Goal: Task Accomplishment & Management: Manage account settings

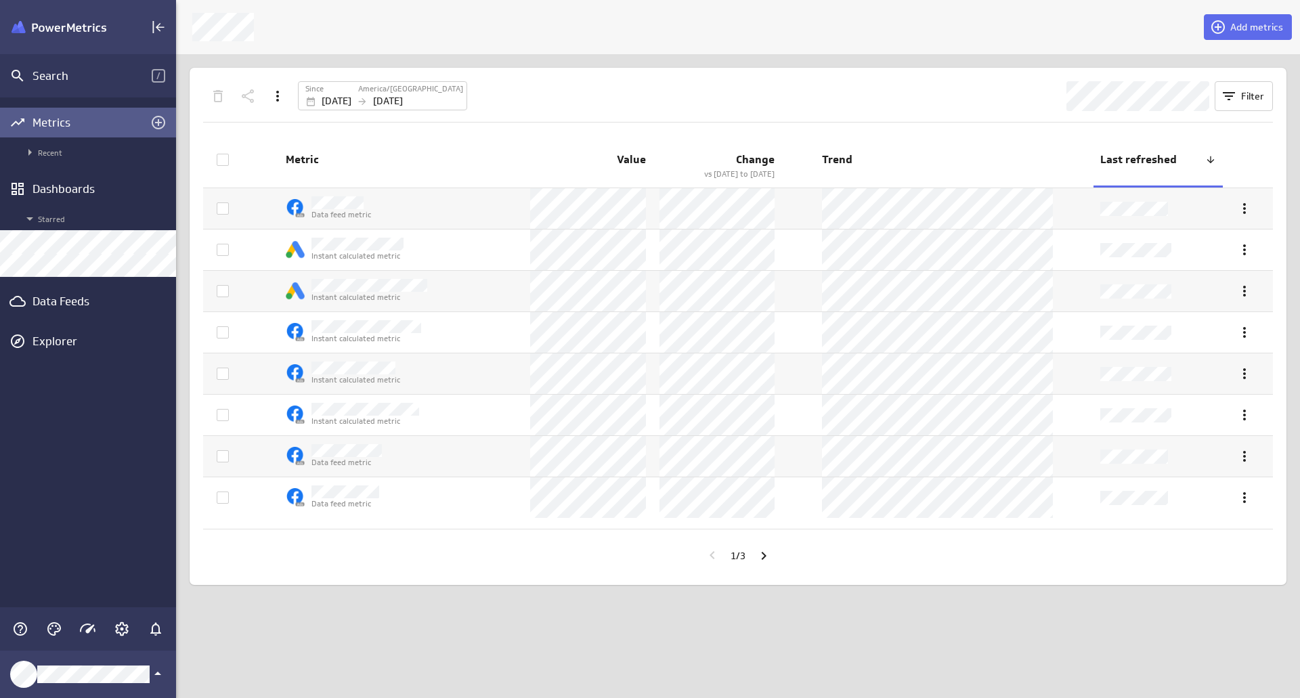
scroll to position [719, 1145]
click at [123, 621] on icon "Account and settings" at bounding box center [122, 629] width 16 height 16
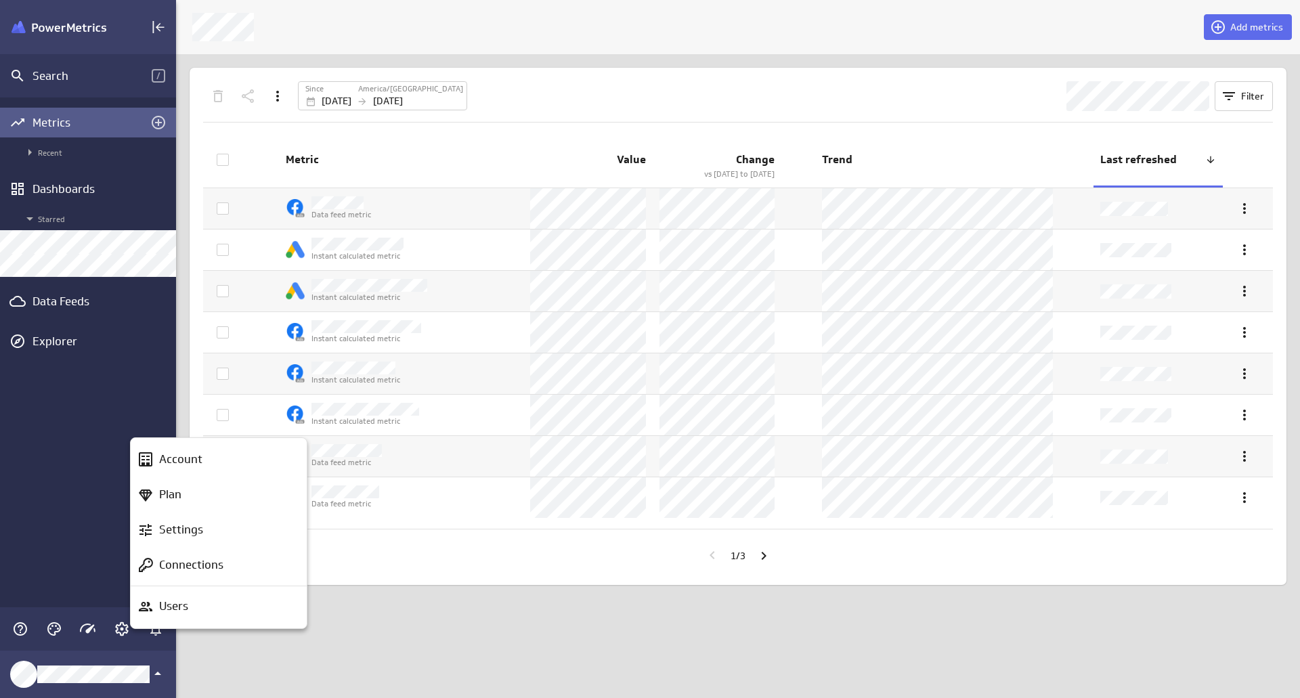
click at [184, 494] on div "Plan" at bounding box center [225, 494] width 142 height 17
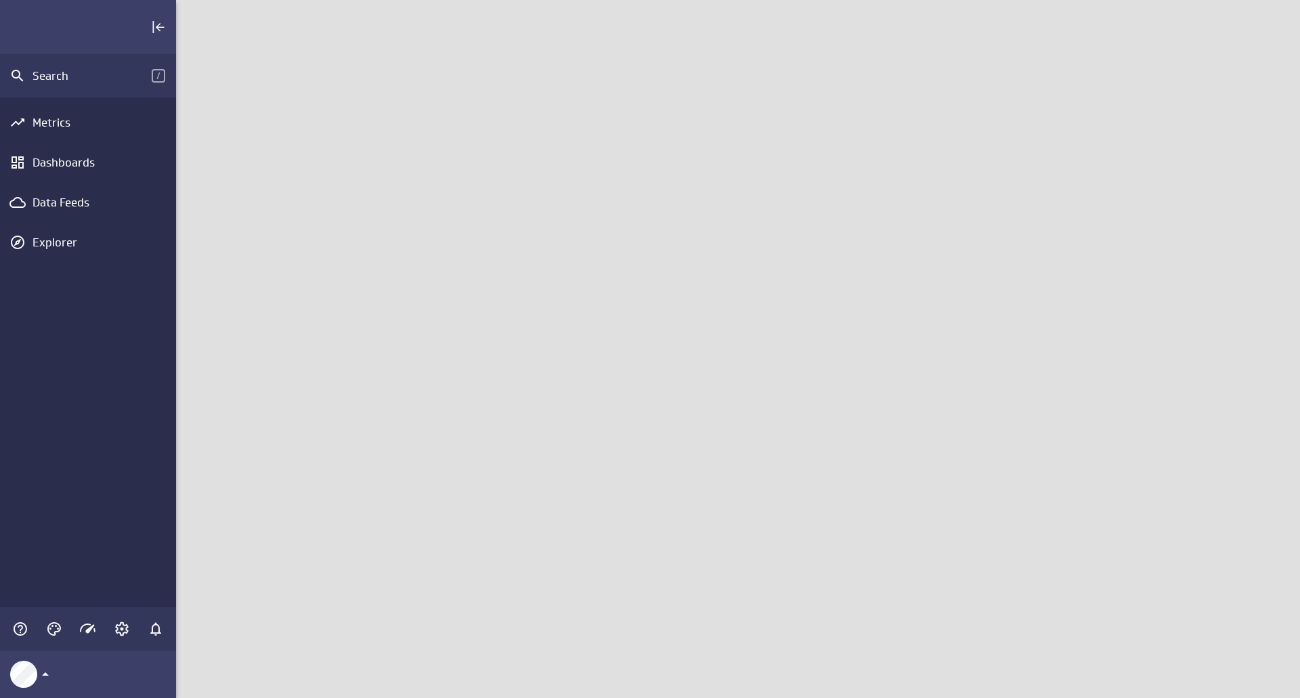
scroll to position [719, 1145]
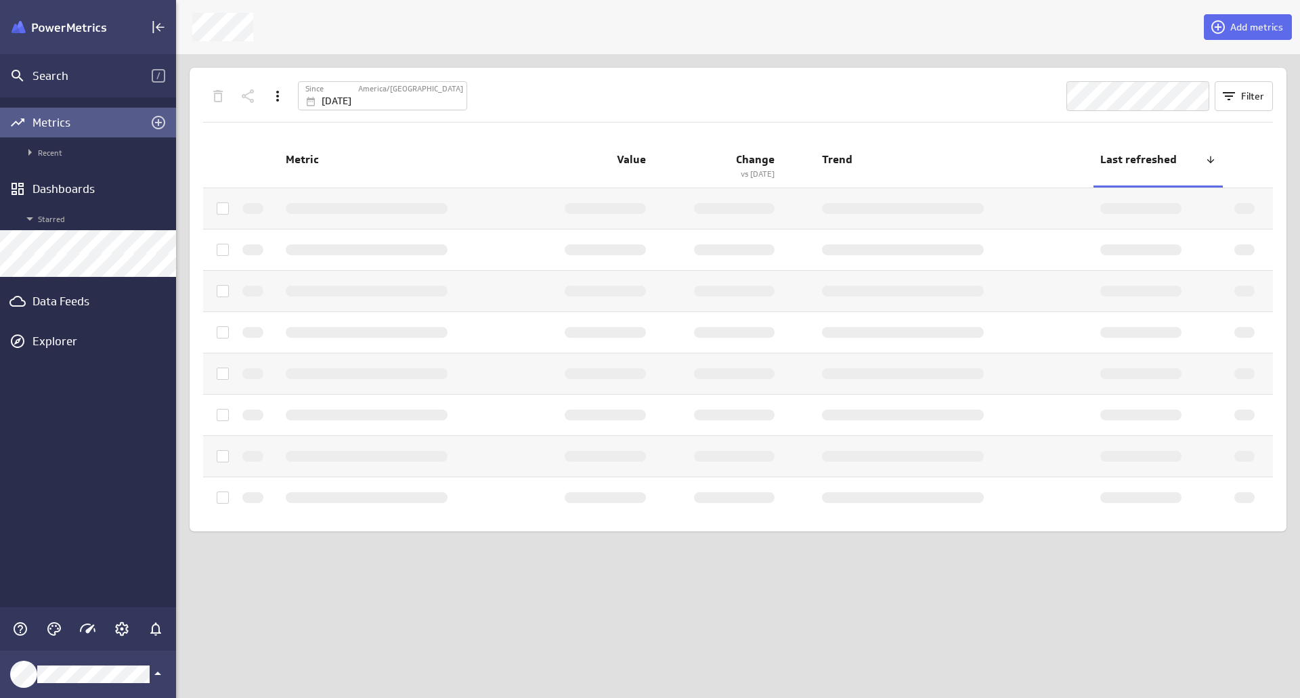
scroll to position [719, 1145]
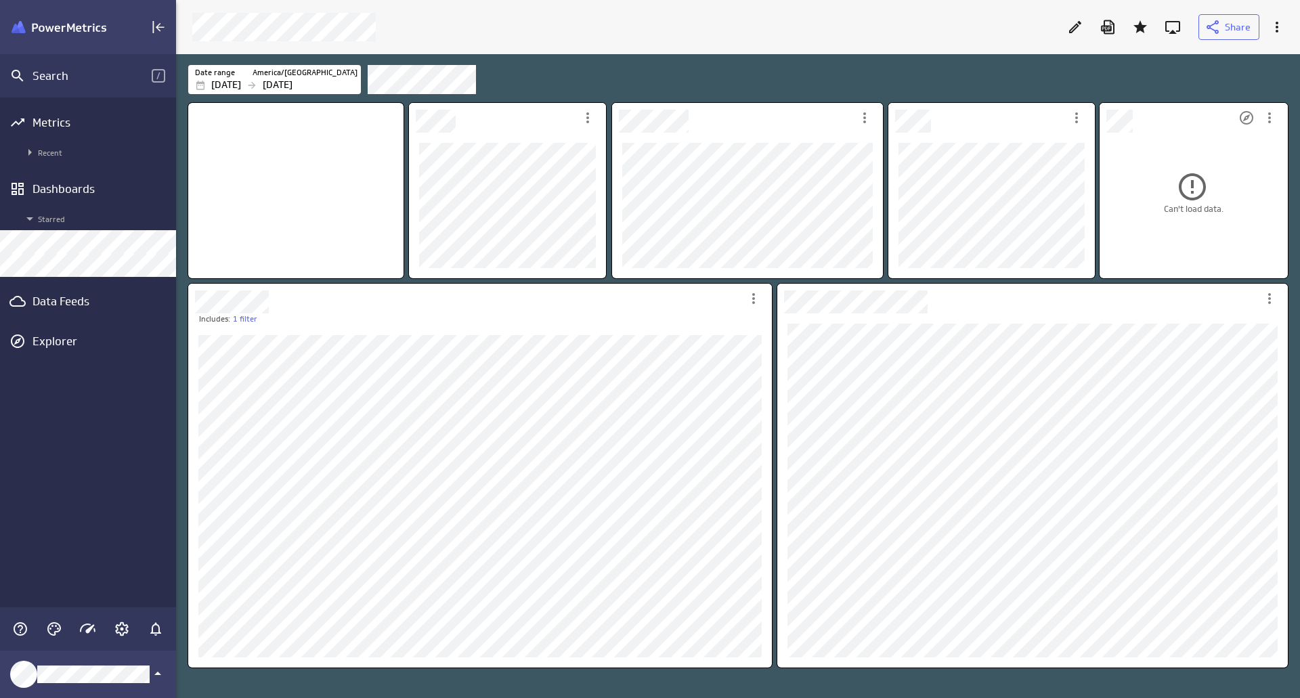
click at [1174, 205] on span "Can't load data." at bounding box center [1194, 192] width 60 height 43
click at [868, 119] on icon "More actions" at bounding box center [865, 118] width 16 height 16
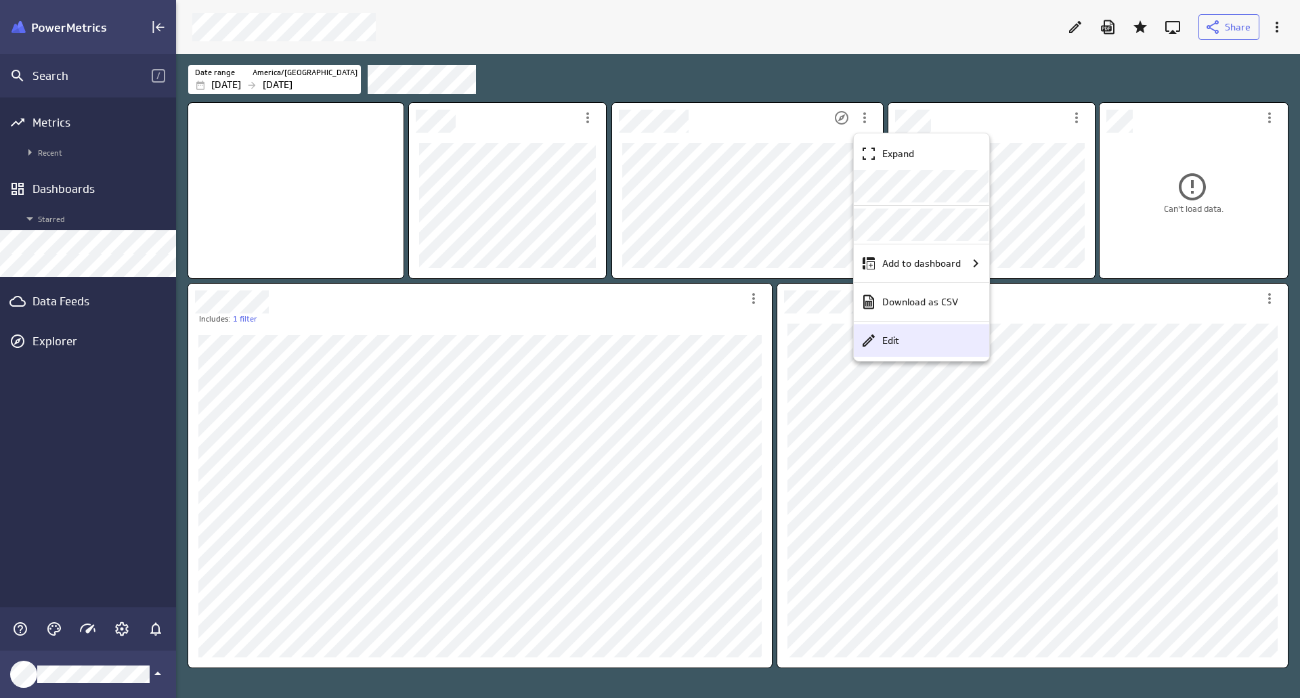
click at [911, 341] on div "Edit" at bounding box center [928, 341] width 102 height 14
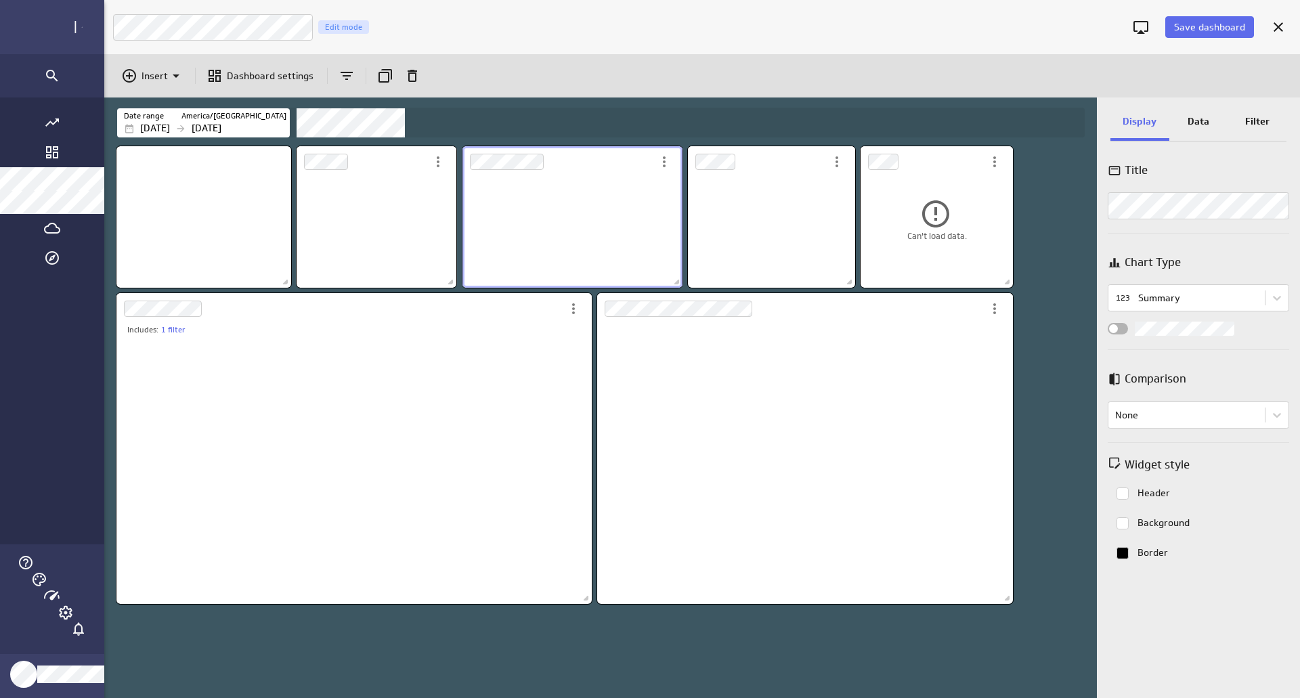
scroll to position [7, 7]
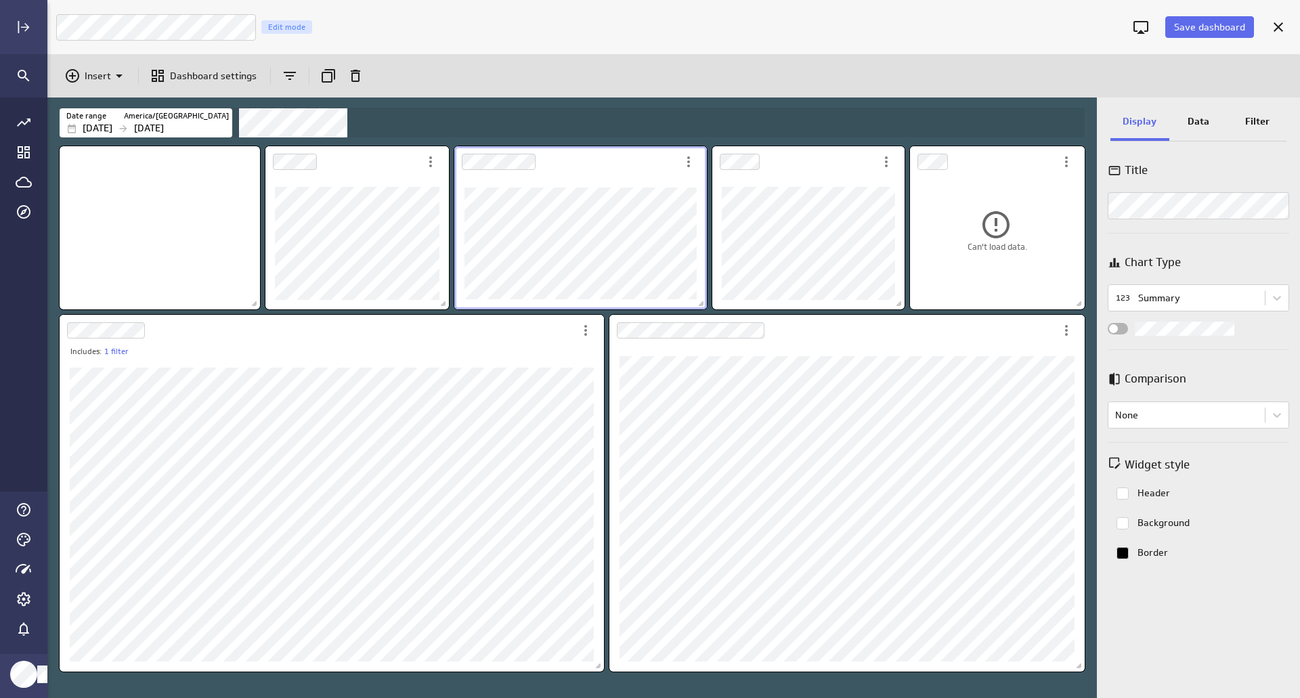
click at [1193, 116] on p "Data" at bounding box center [1199, 121] width 22 height 14
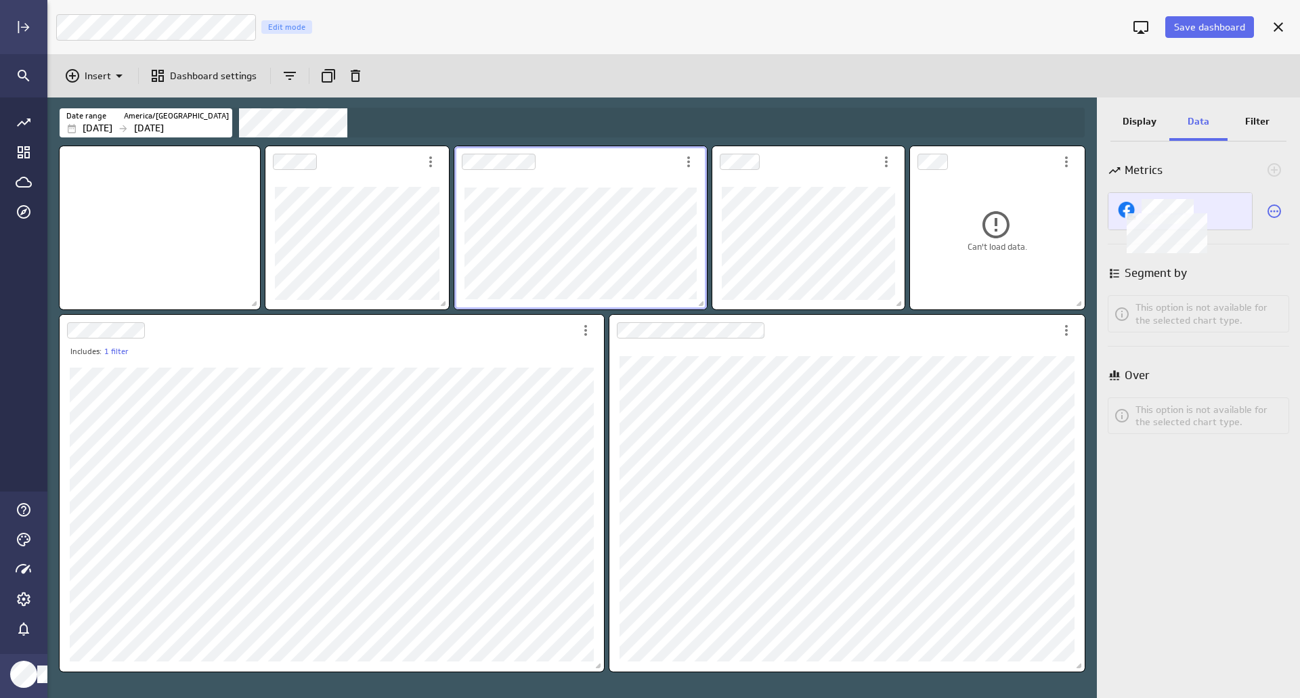
click at [1204, 214] on div "Impressions" at bounding box center [1193, 206] width 103 height 16
click at [1236, 205] on div at bounding box center [650, 349] width 1300 height 698
click at [1272, 211] on icon "Select a different metric for this visualization" at bounding box center [1274, 211] width 16 height 16
click at [1196, 27] on span "Save dashboard" at bounding box center [1209, 27] width 71 height 12
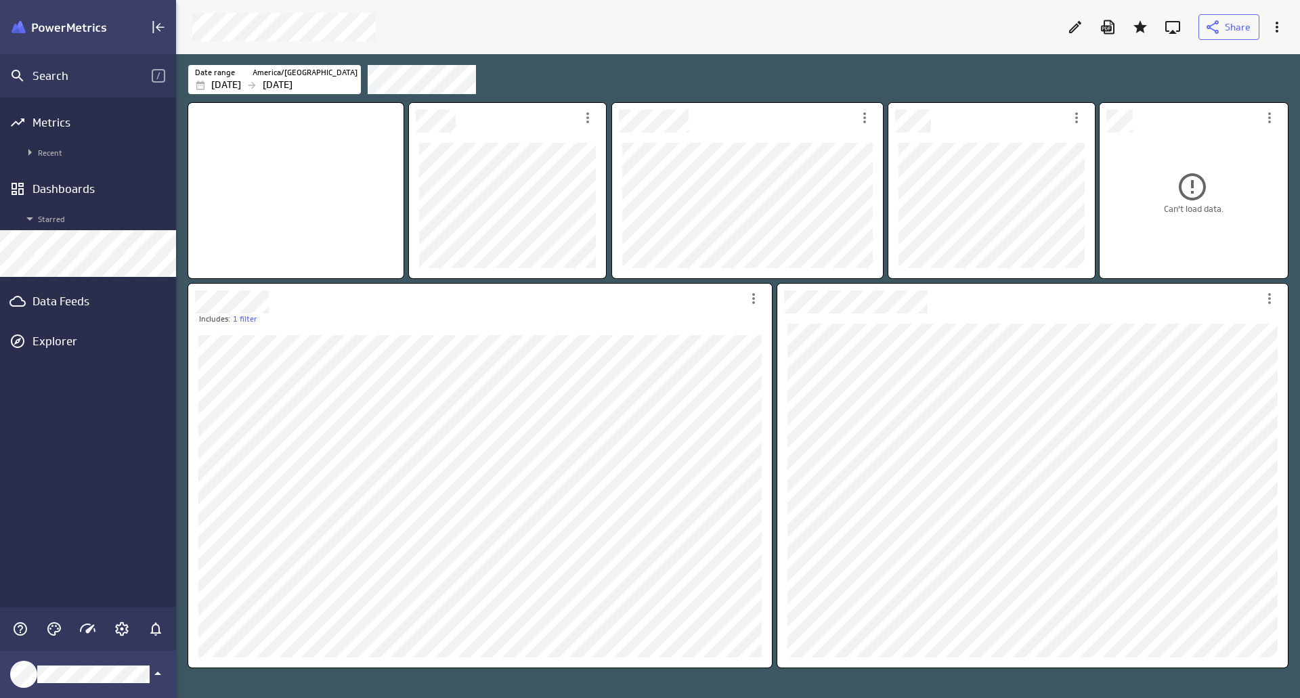
click at [774, 281] on div "Includes: 1 filter" at bounding box center [480, 475] width 589 height 389
click at [123, 632] on icon "Account and settings" at bounding box center [122, 629] width 16 height 16
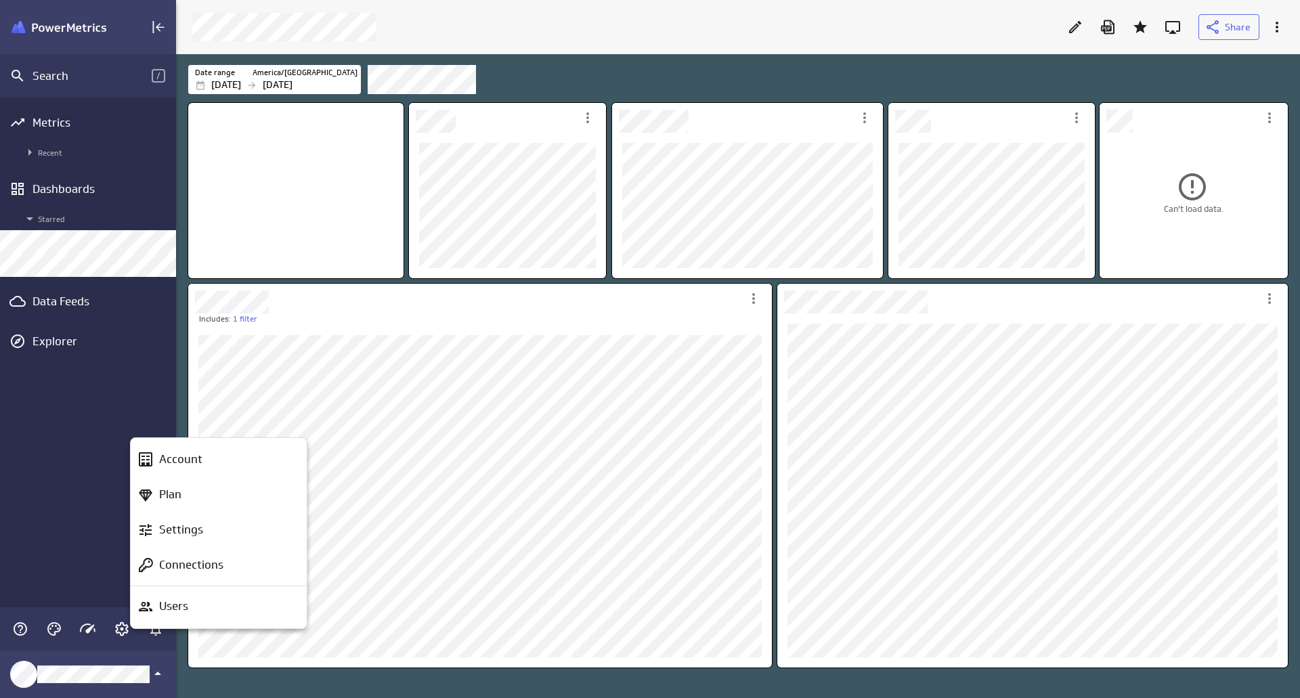
click at [104, 563] on div at bounding box center [650, 349] width 1300 height 698
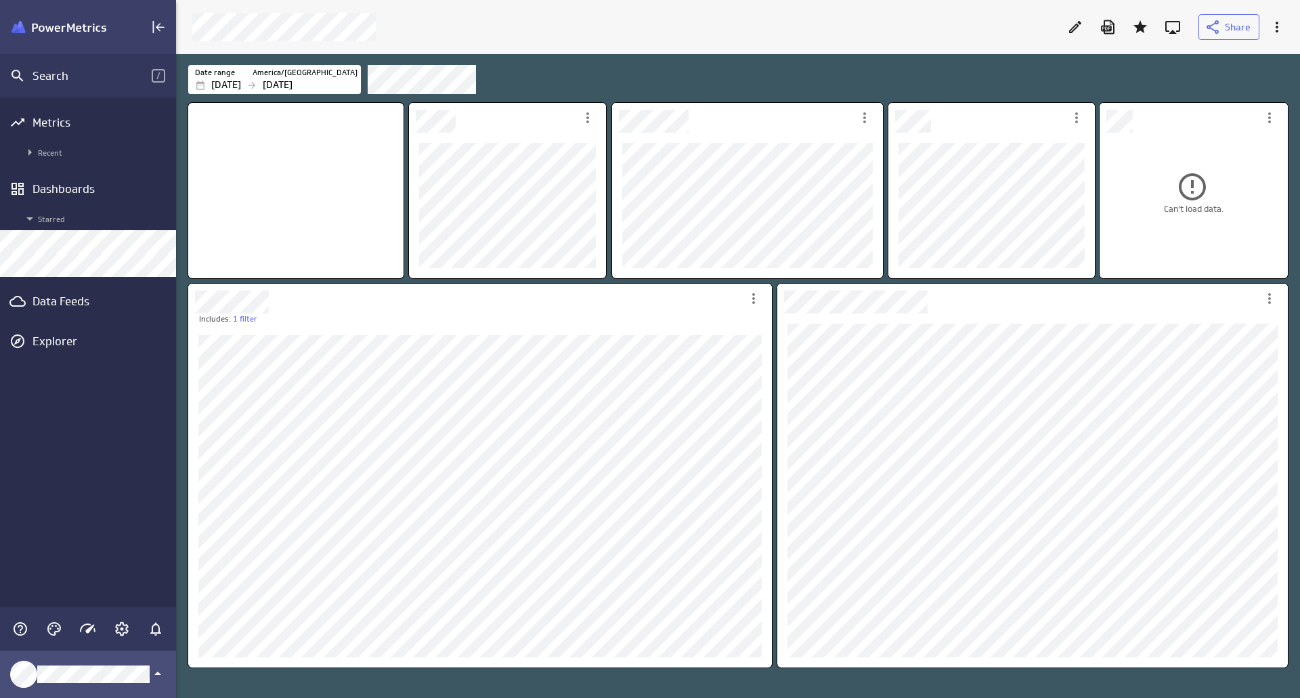
click at [155, 672] on icon "Klipfolio Account" at bounding box center [158, 674] width 16 height 16
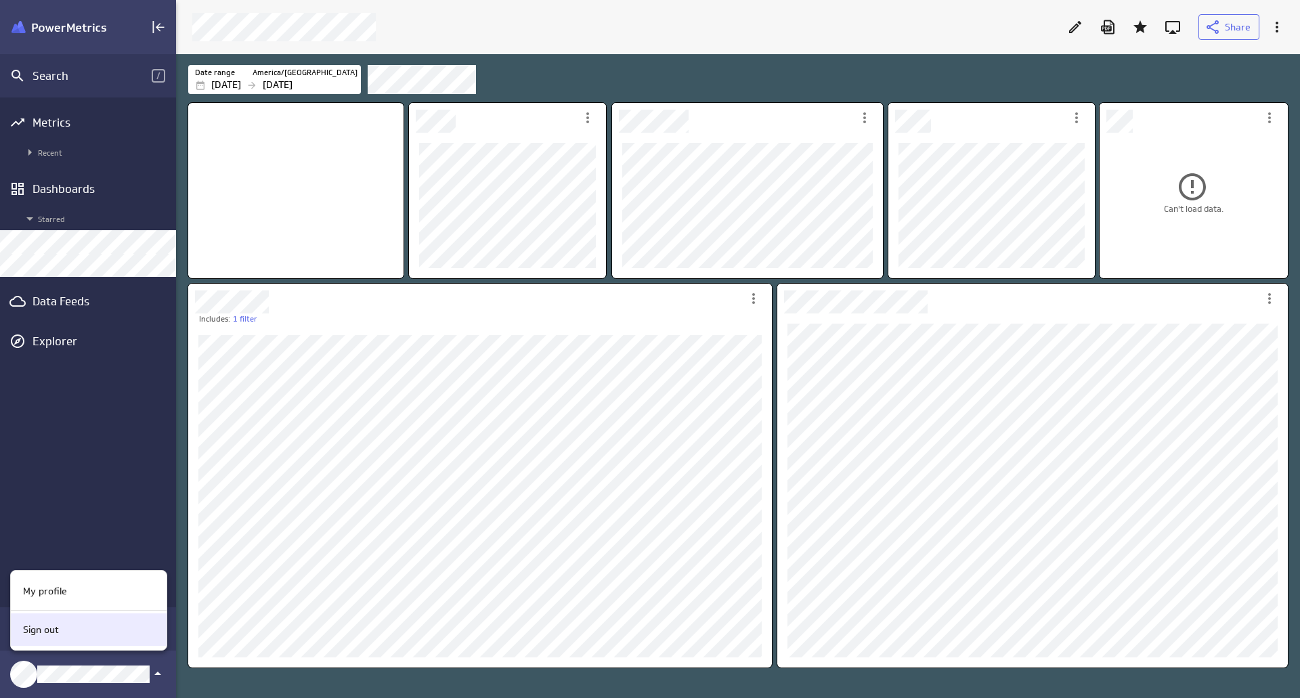
click at [112, 631] on div "Sign out" at bounding box center [87, 630] width 138 height 14
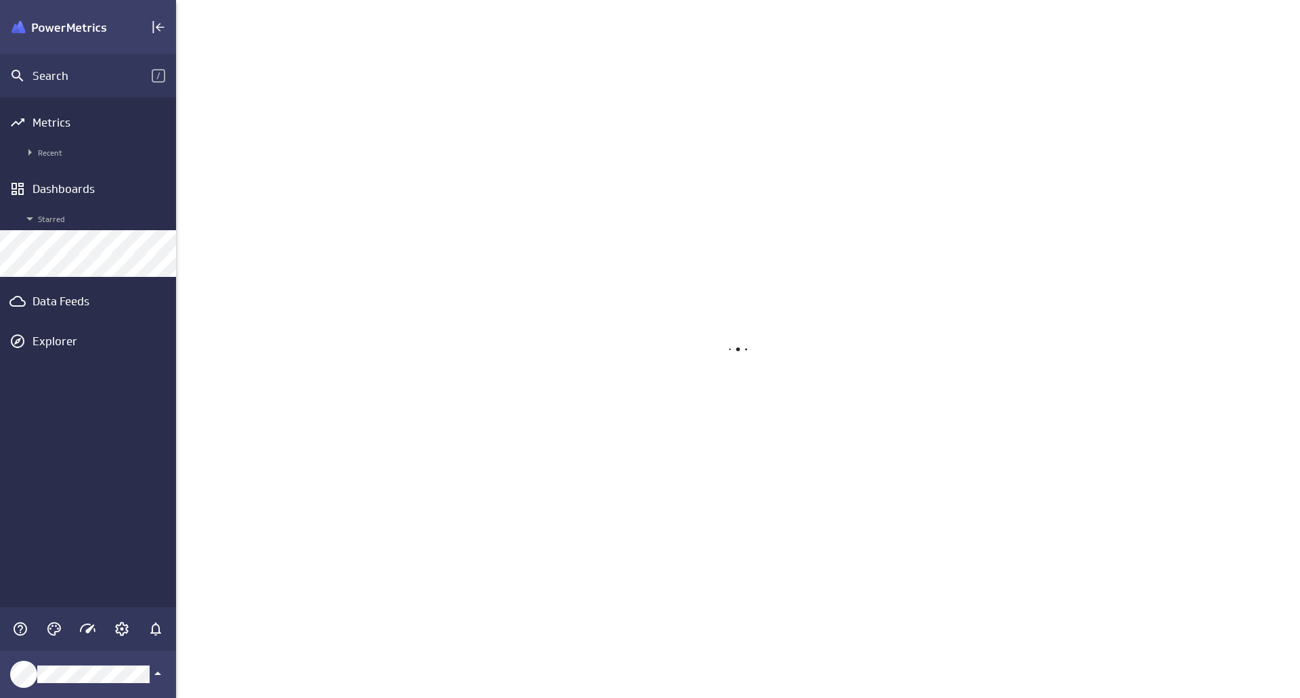
scroll to position [719, 1145]
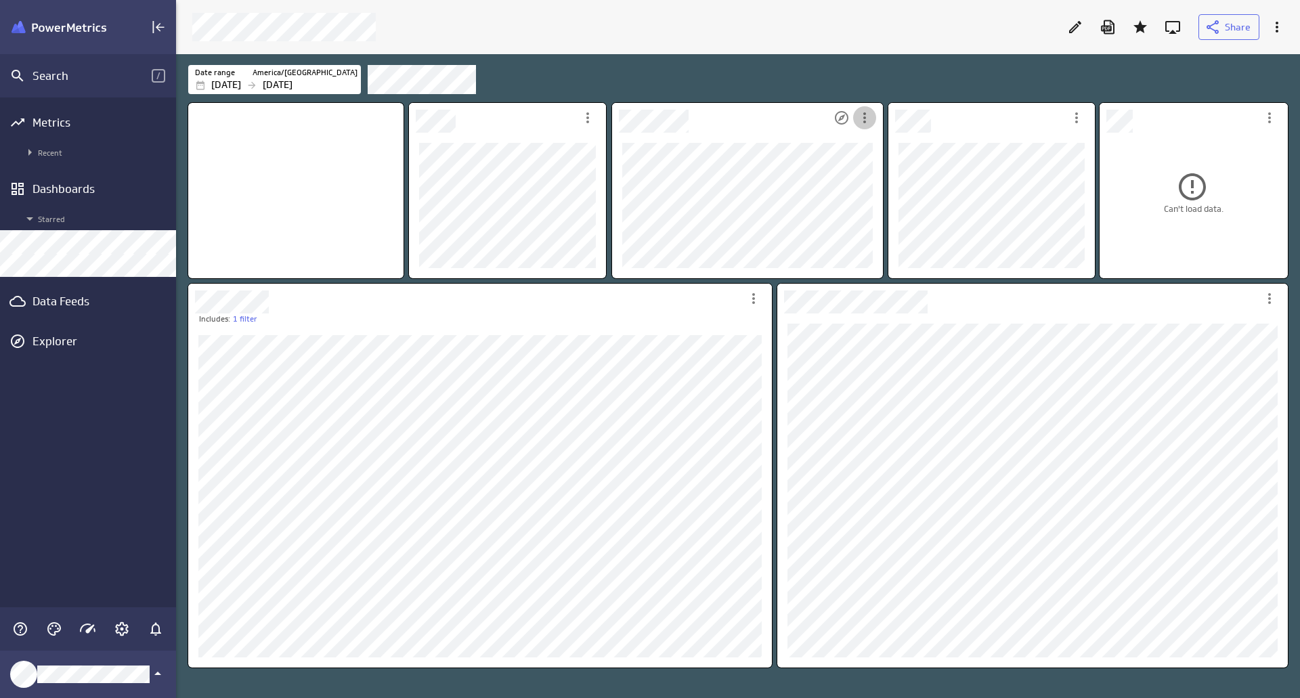
click at [864, 119] on icon "More actions" at bounding box center [865, 118] width 16 height 16
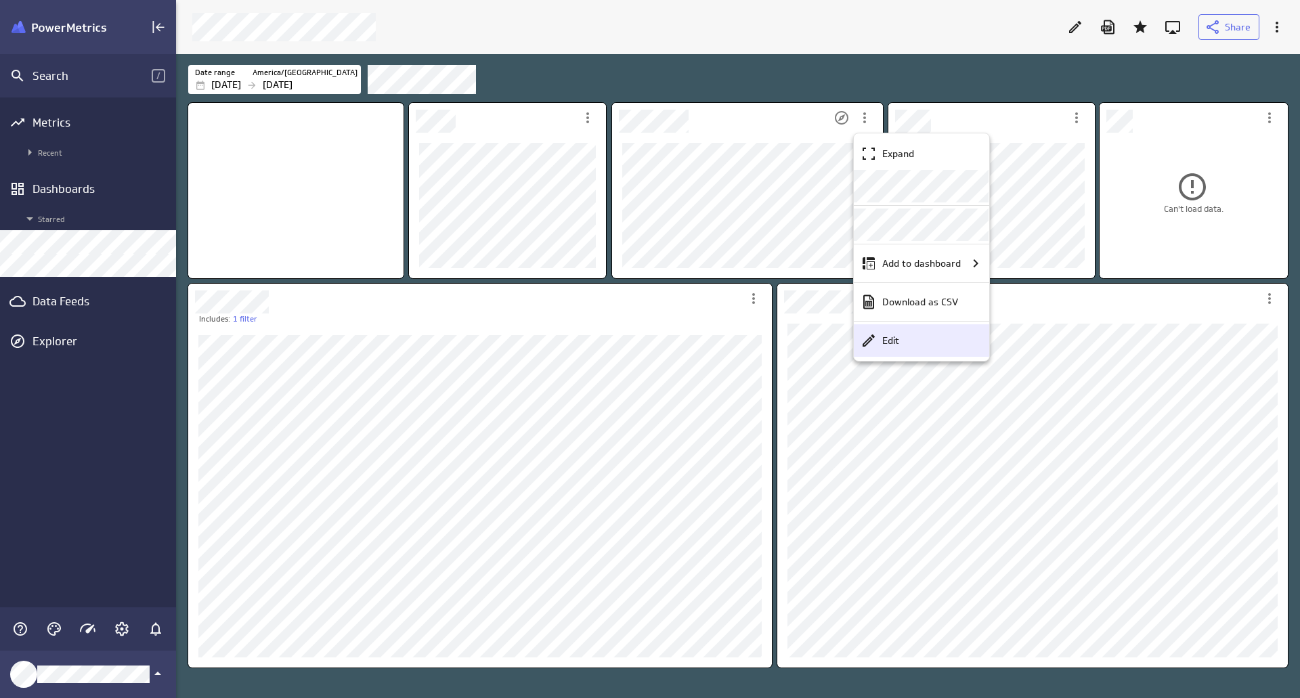
click at [933, 343] on div "Edit" at bounding box center [928, 341] width 102 height 14
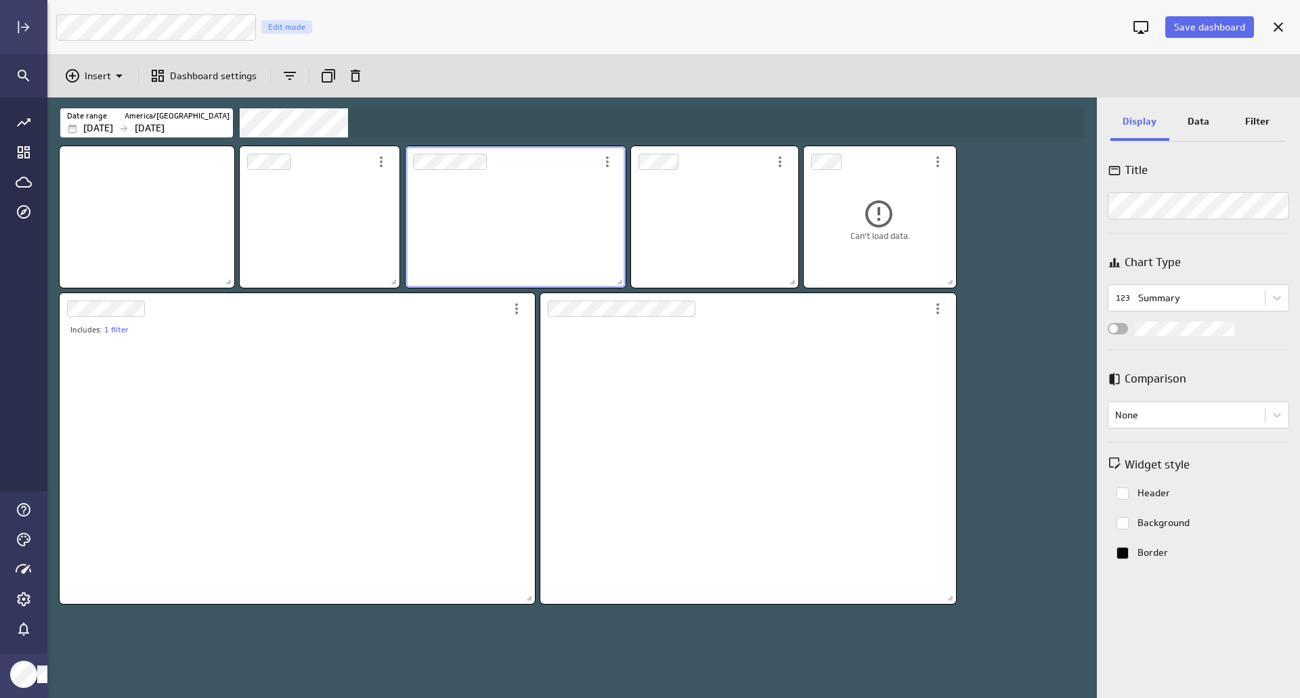
scroll to position [7, 7]
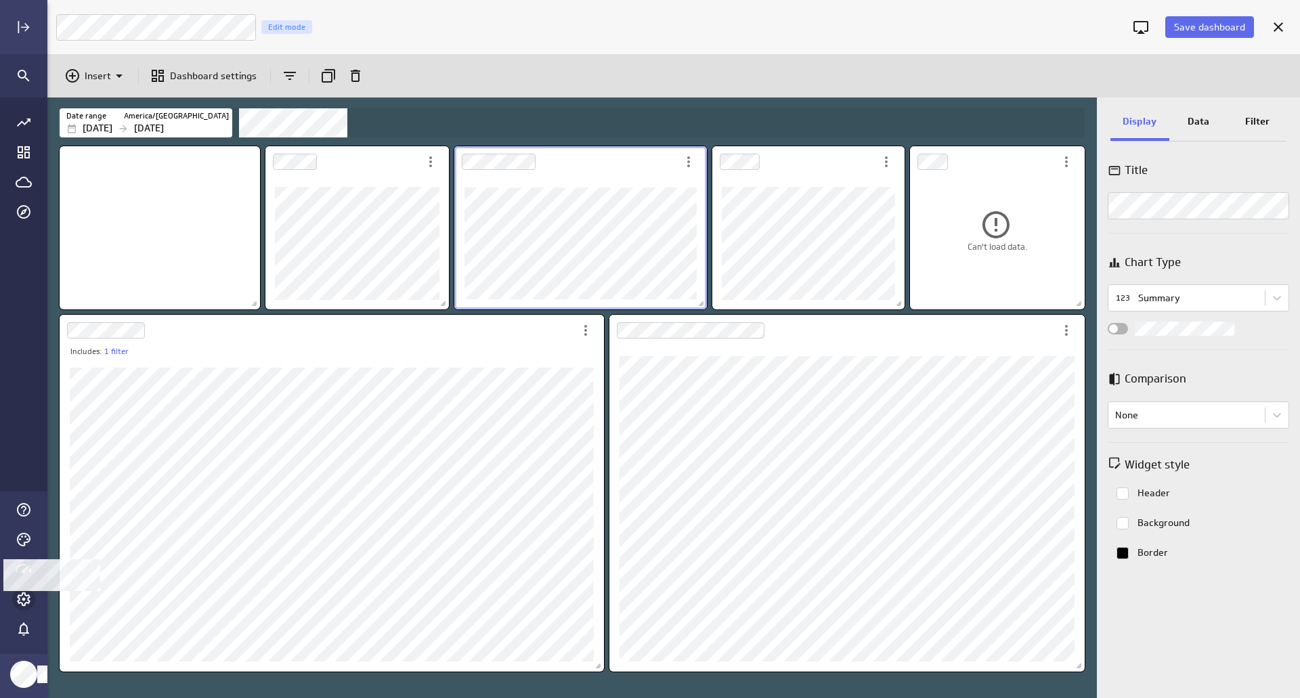
click at [28, 599] on icon "Account and settings" at bounding box center [24, 600] width 14 height 14
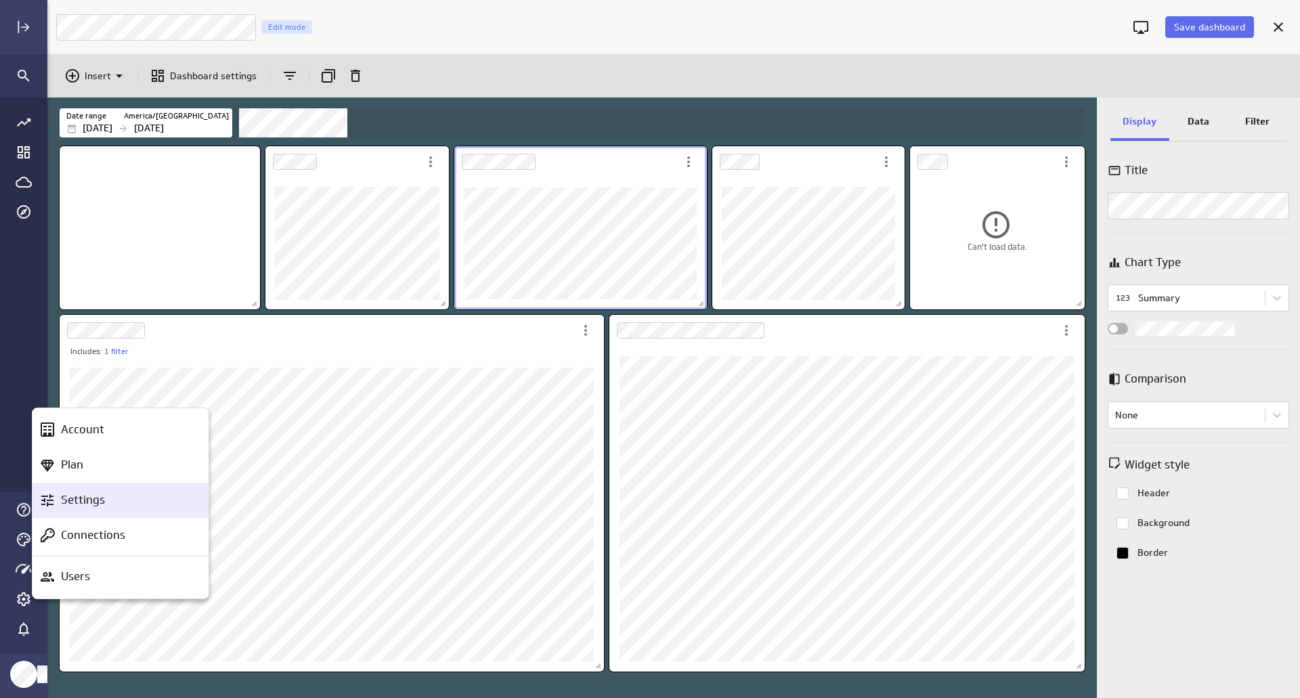
click at [87, 502] on p "Settings" at bounding box center [83, 500] width 44 height 17
